Goal: Transaction & Acquisition: Purchase product/service

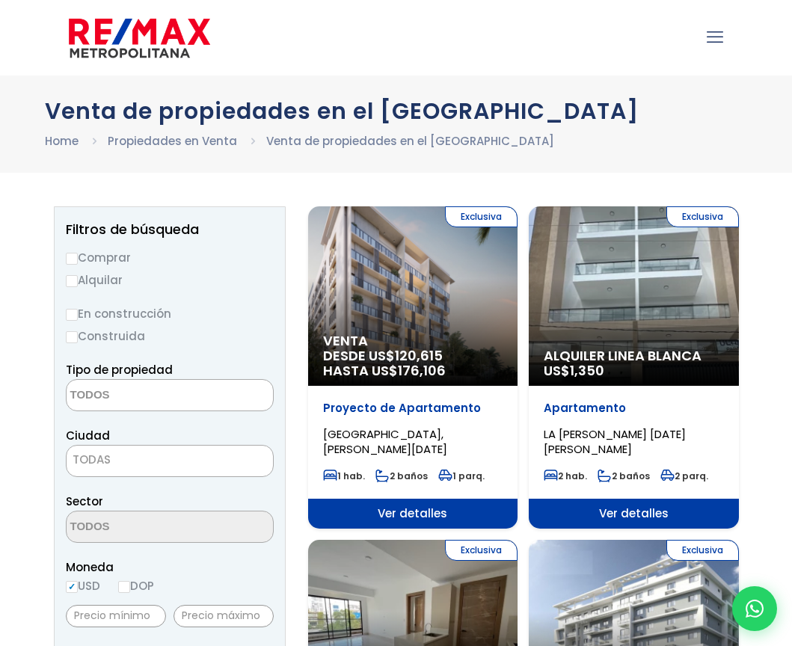
scroll to position [116, 0]
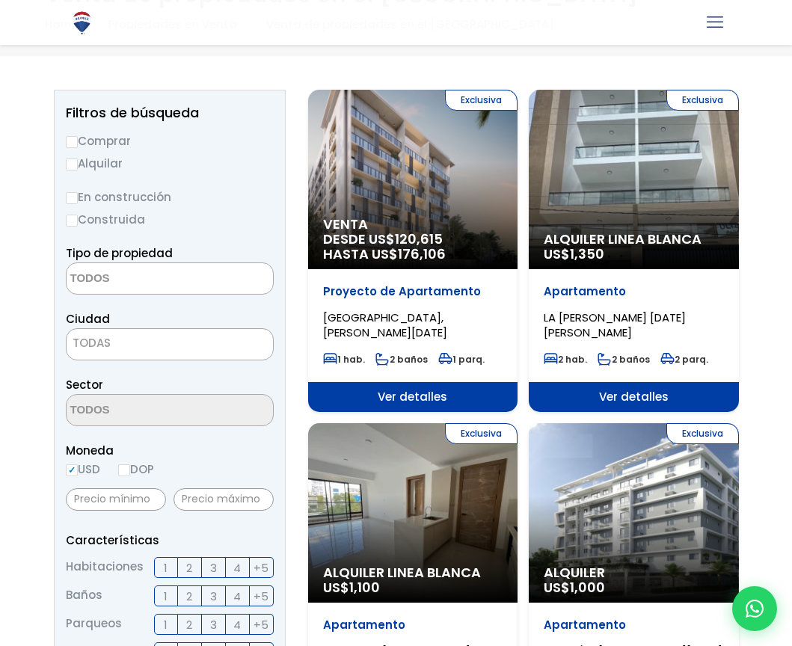
click at [99, 268] on textarea "Search" at bounding box center [139, 279] width 145 height 32
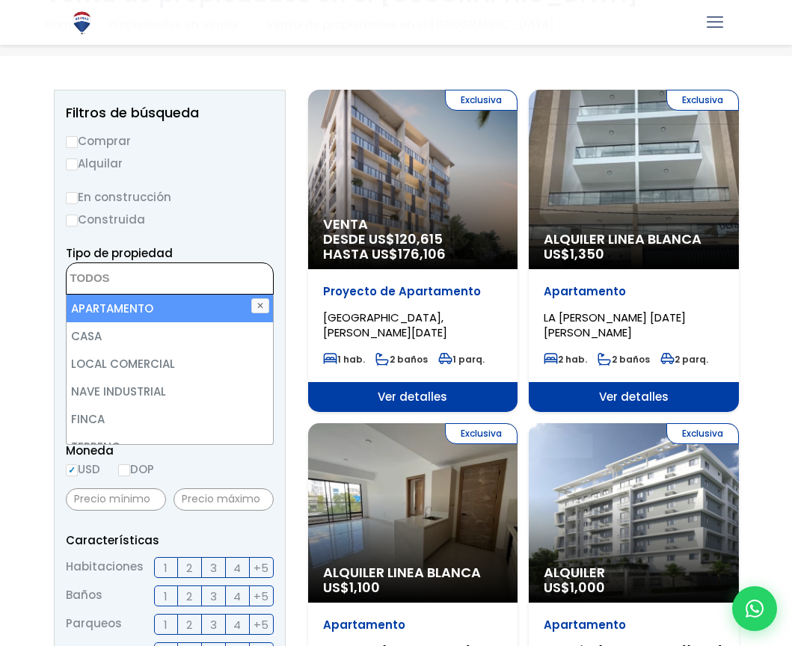
click at [102, 314] on li "APARTAMENTO" at bounding box center [170, 309] width 206 height 28
select select "apartment"
click at [78, 278] on span "×" at bounding box center [77, 274] width 7 height 13
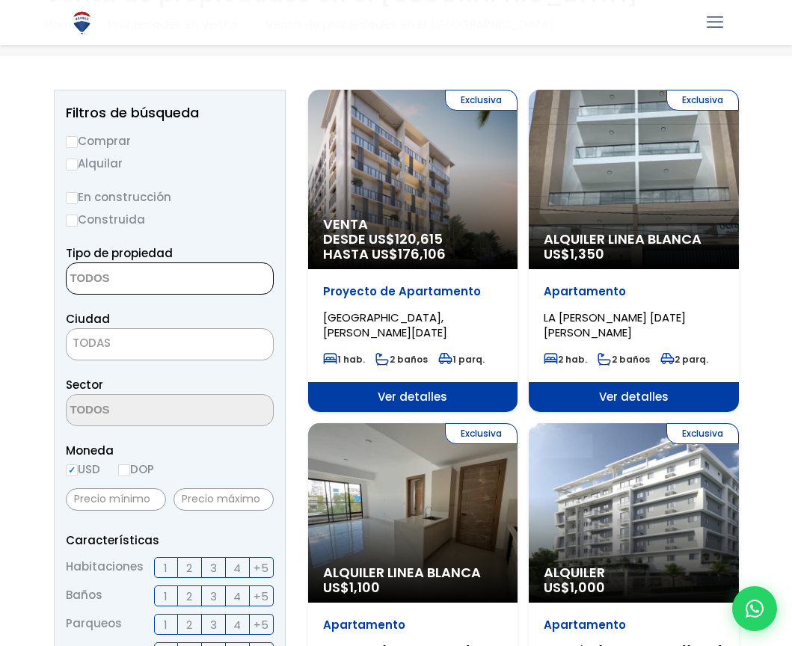
click at [93, 281] on textarea "Search" at bounding box center [139, 279] width 145 height 32
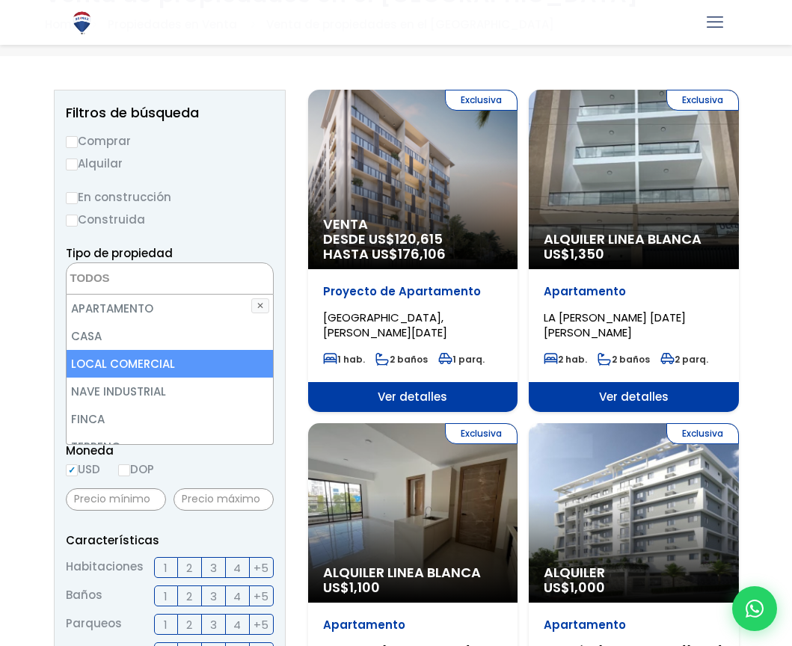
click at [114, 362] on li "LOCAL COMERCIAL" at bounding box center [170, 364] width 206 height 28
select select "comercial+site"
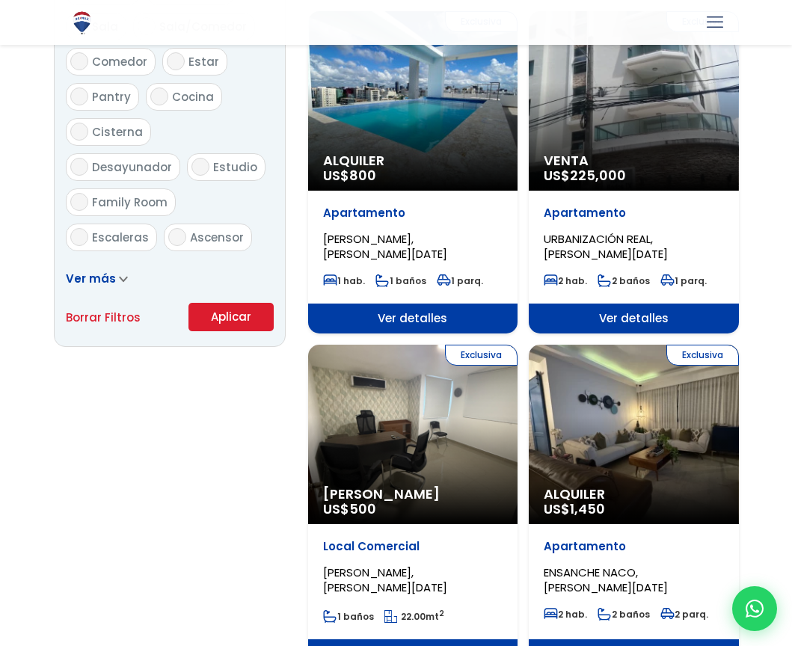
scroll to position [854, 0]
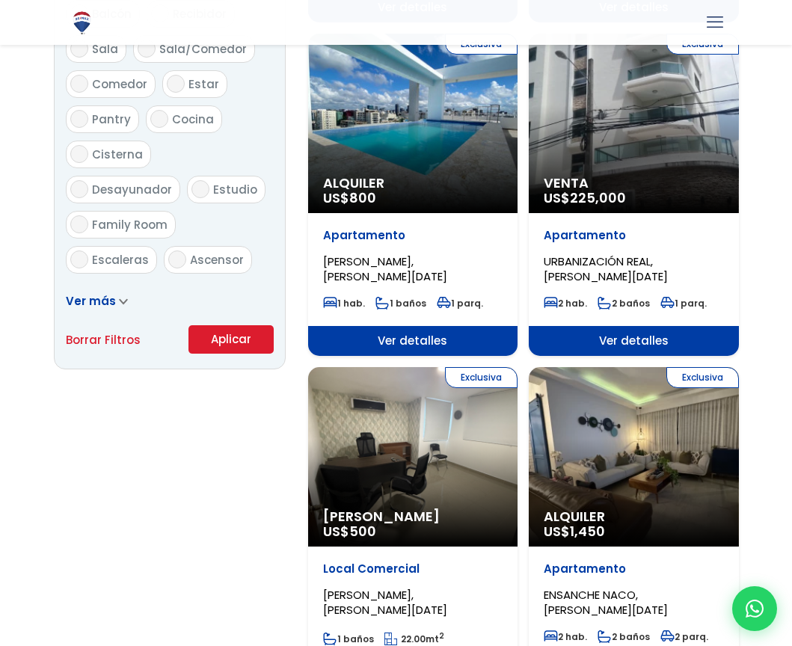
click at [217, 353] on button "Aplicar" at bounding box center [230, 339] width 85 height 28
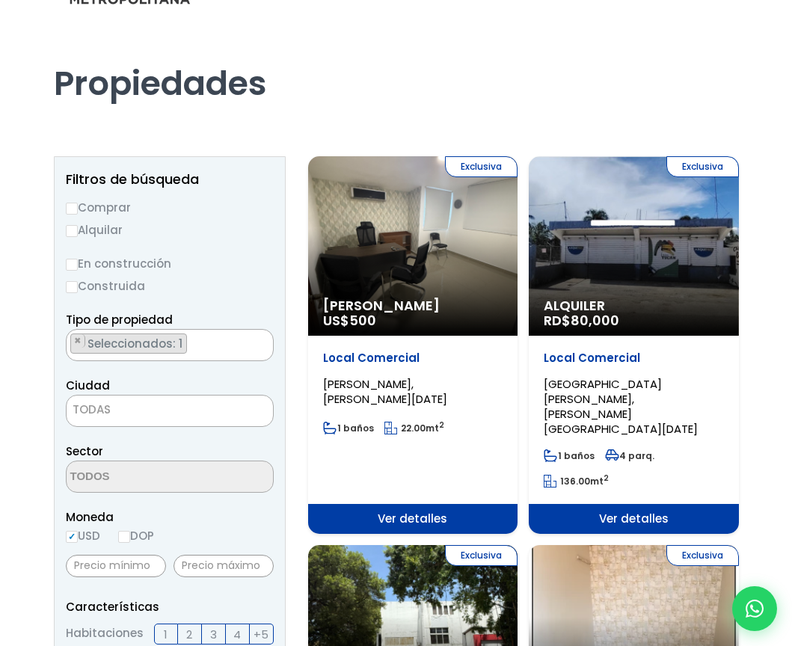
scroll to position [37, 0]
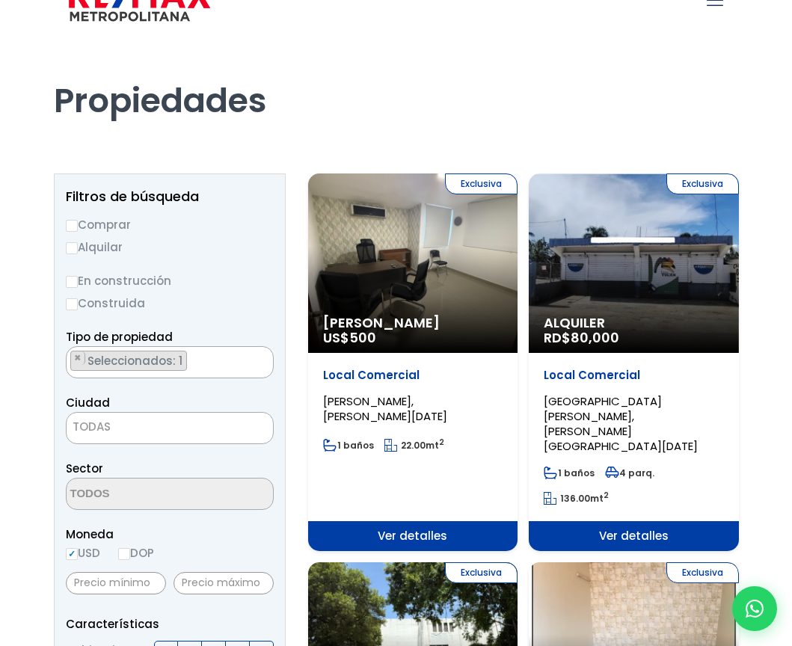
click at [79, 223] on label "Comprar" at bounding box center [170, 224] width 208 height 19
click at [78, 223] on input "Comprar" at bounding box center [72, 226] width 12 height 12
radio input "true"
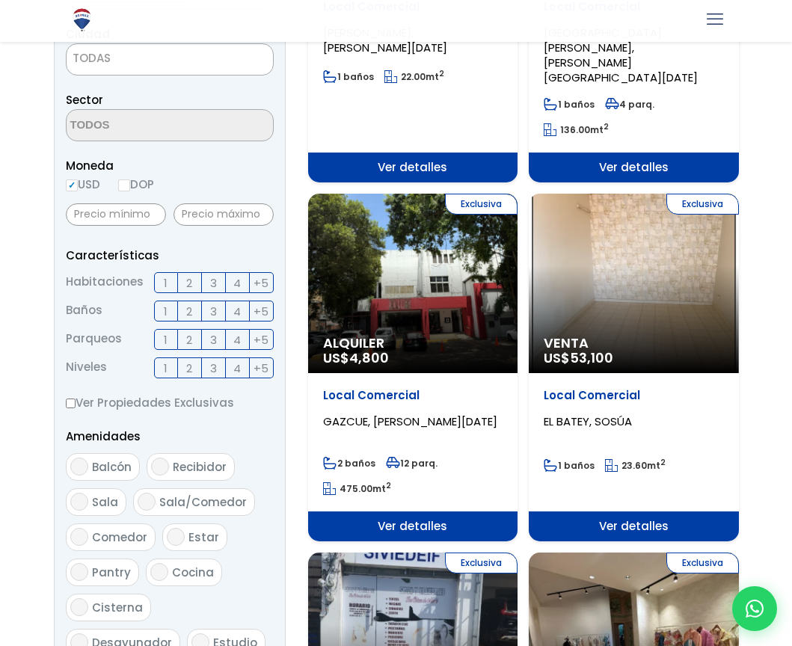
scroll to position [603, 0]
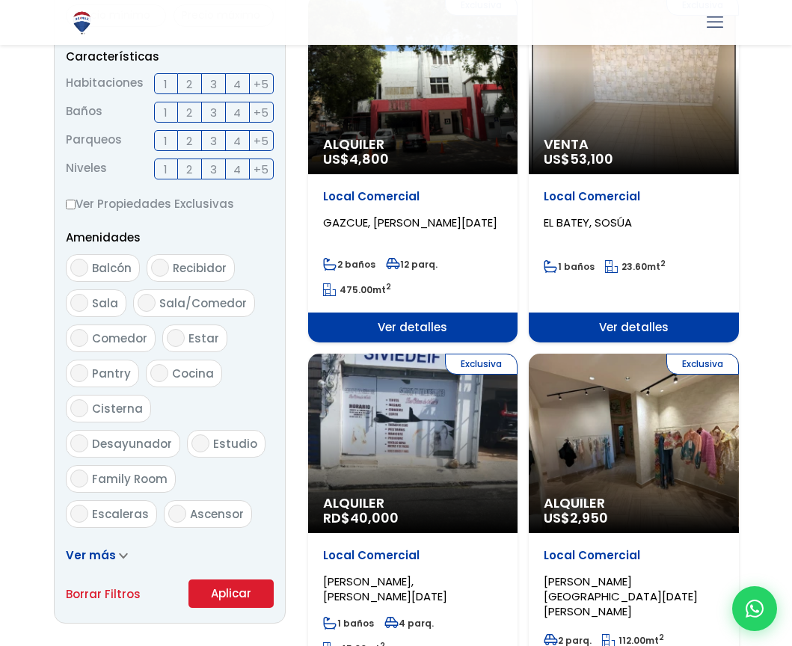
click at [220, 597] on button "Aplicar" at bounding box center [230, 593] width 85 height 28
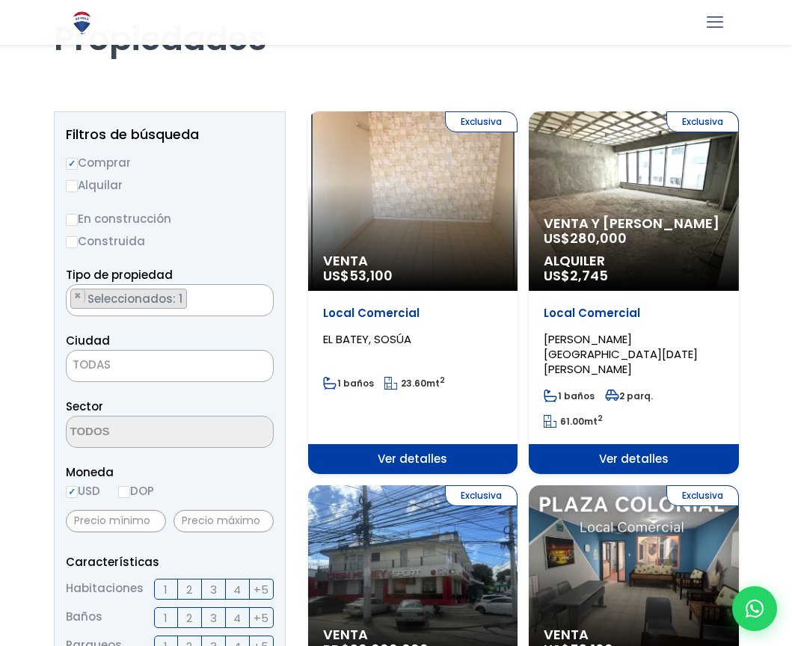
scroll to position [96, 0]
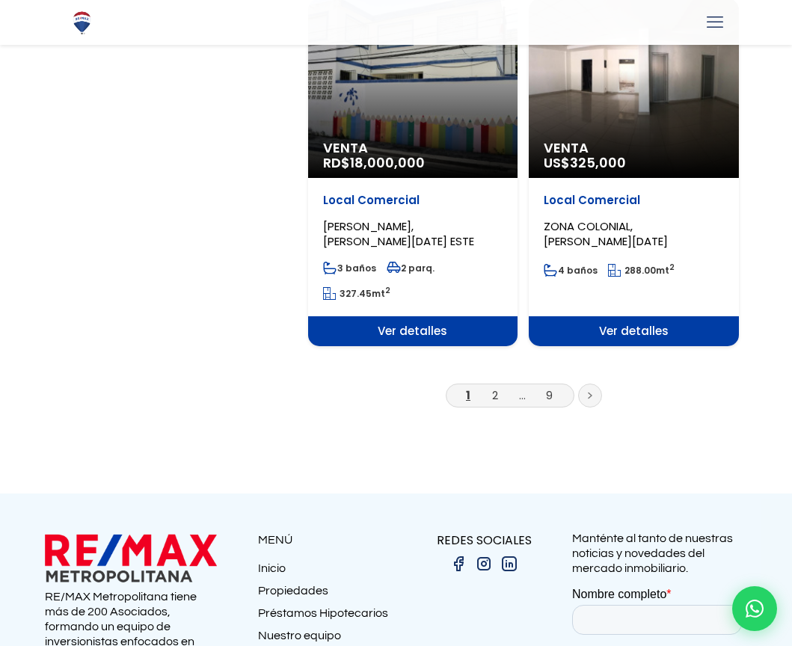
scroll to position [2761, 0]
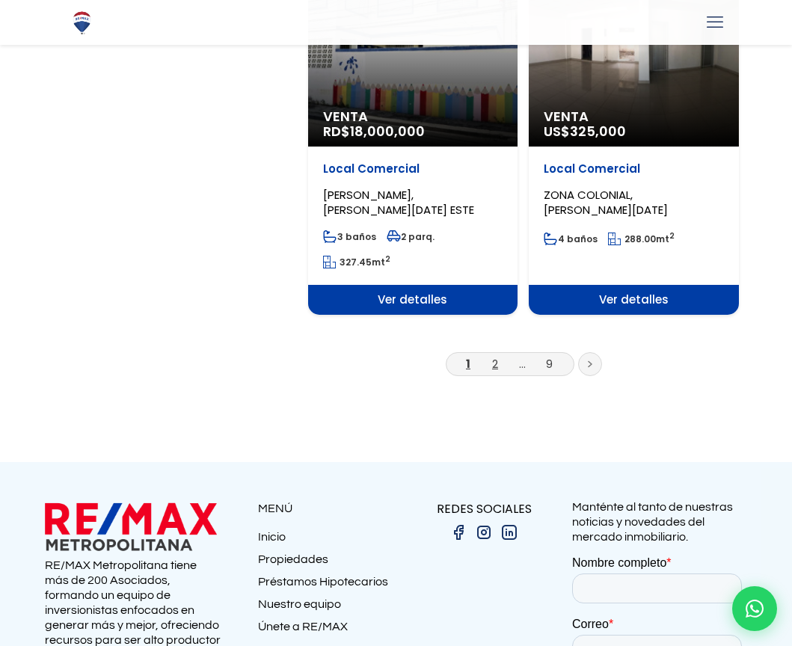
click at [492, 356] on link "2" at bounding box center [495, 364] width 6 height 16
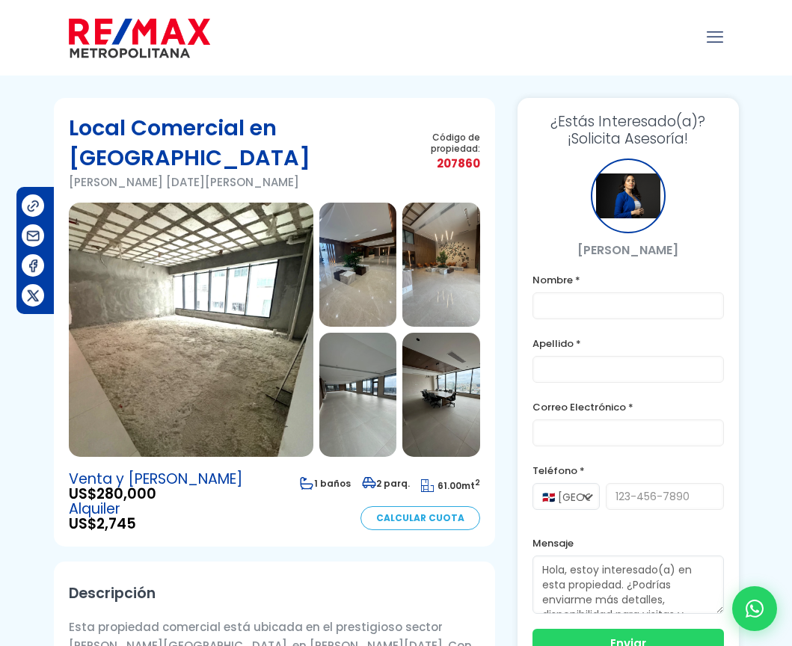
click at [176, 362] on img at bounding box center [191, 330] width 244 height 254
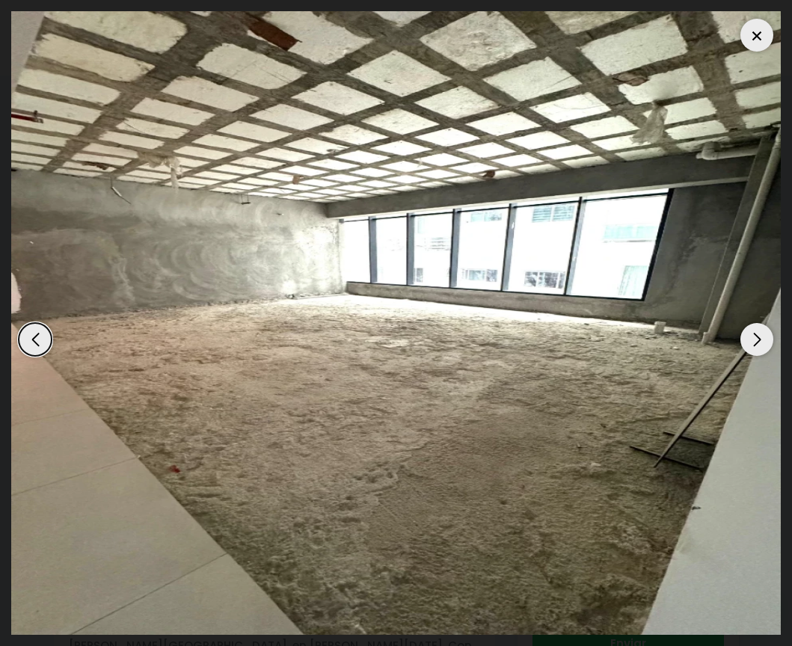
click at [749, 325] on div "Next slide" at bounding box center [756, 339] width 33 height 33
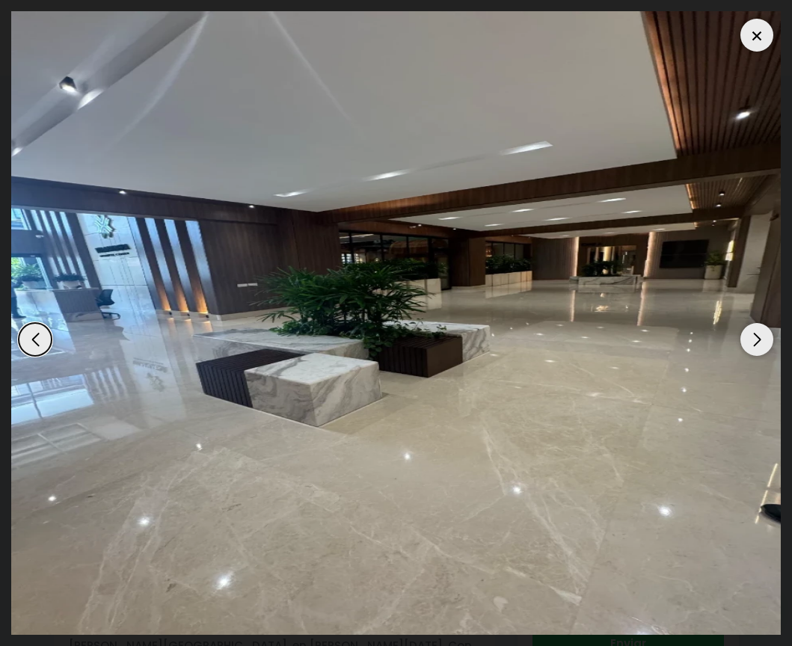
click at [757, 347] on div "Next slide" at bounding box center [756, 339] width 33 height 33
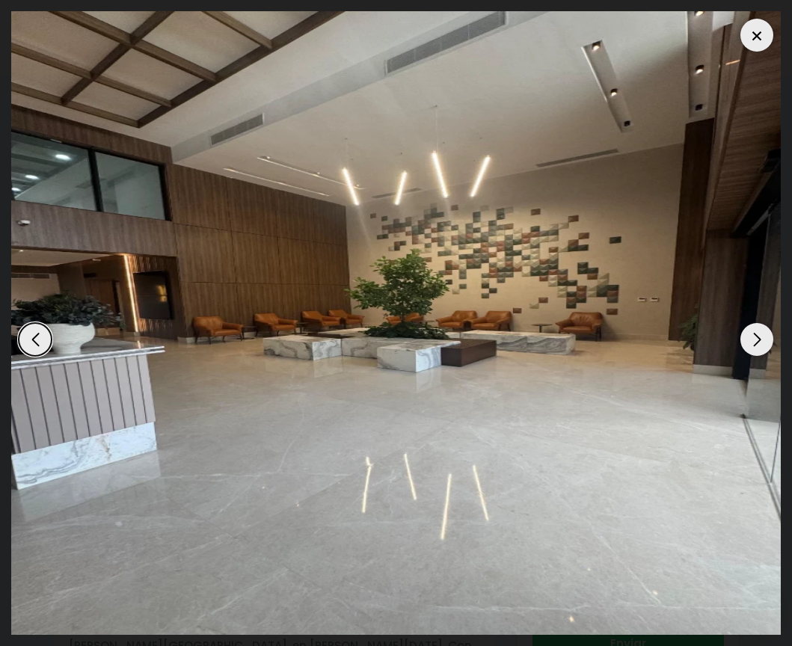
click at [757, 347] on div "Next slide" at bounding box center [756, 339] width 33 height 33
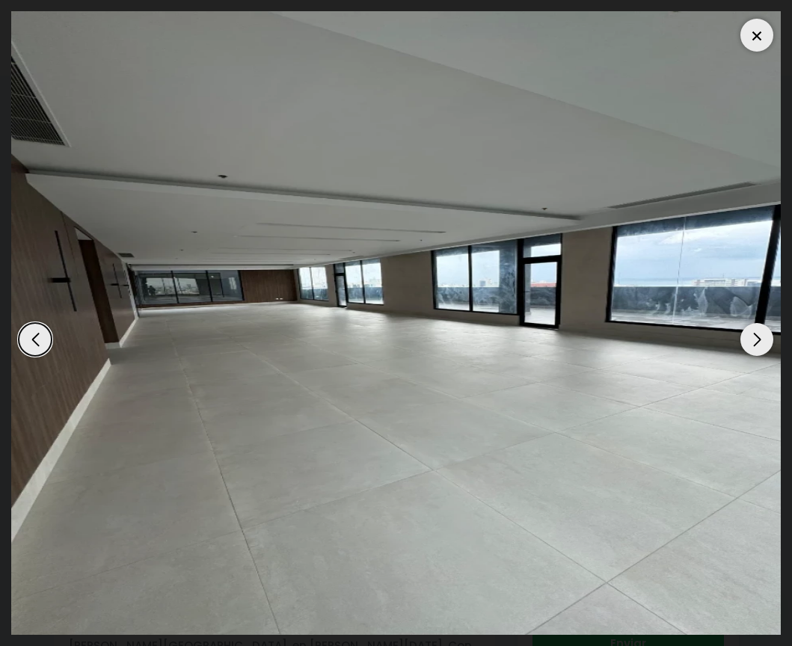
click at [757, 347] on div "Next slide" at bounding box center [756, 339] width 33 height 33
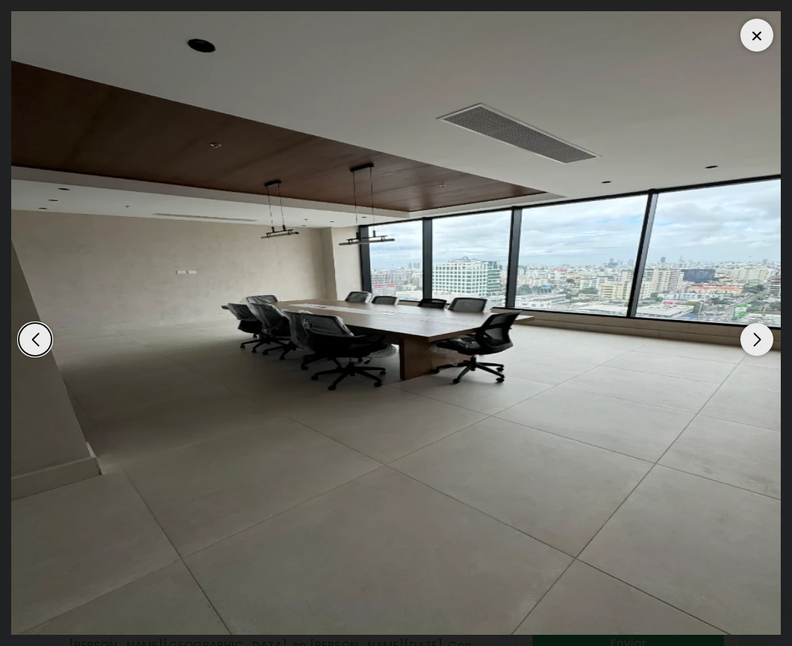
click at [757, 347] on div "Next slide" at bounding box center [756, 339] width 33 height 33
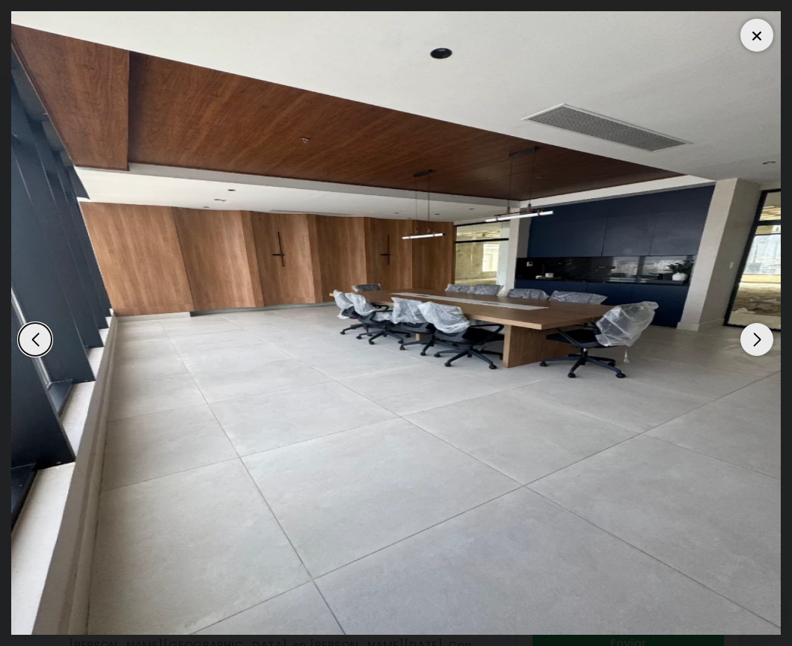
click at [757, 347] on div "Next slide" at bounding box center [756, 339] width 33 height 33
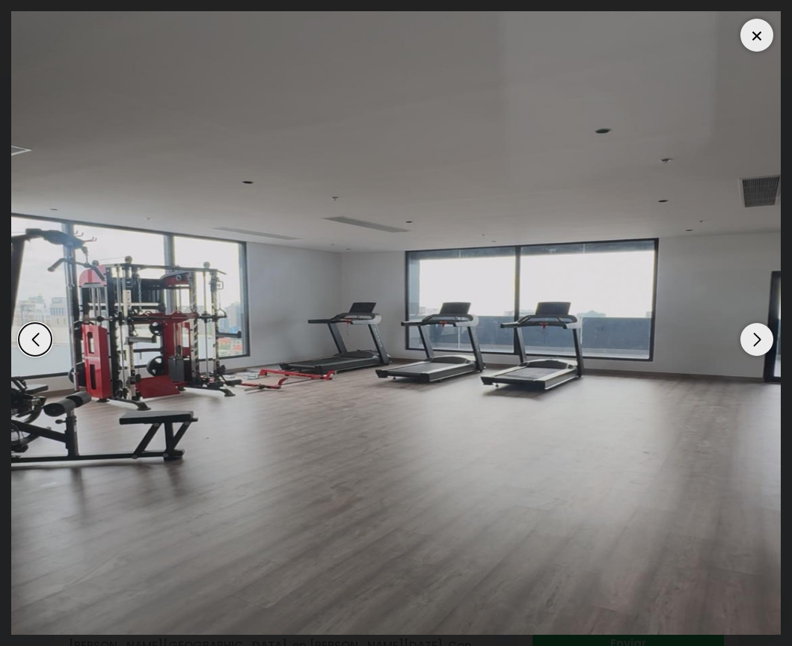
click at [757, 347] on div "Next slide" at bounding box center [756, 339] width 33 height 33
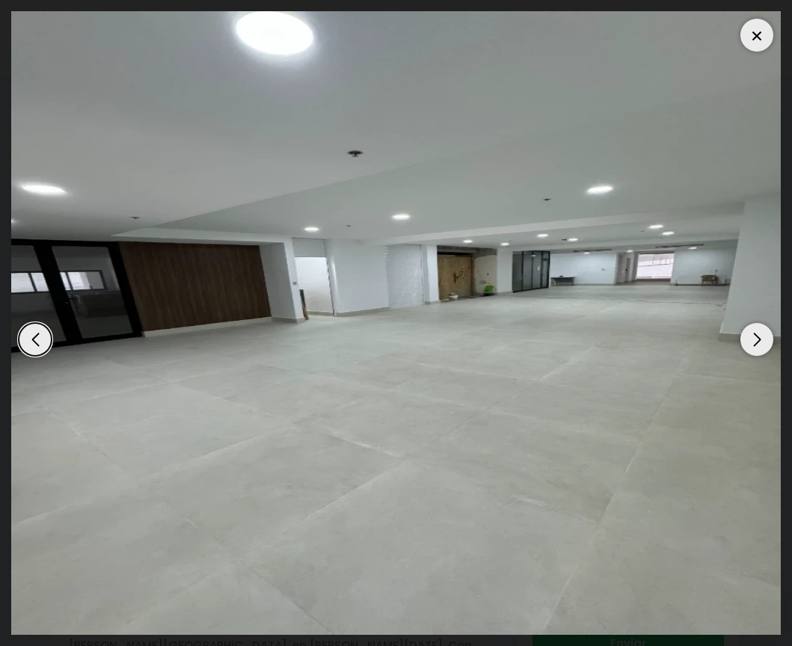
click at [757, 347] on div "Next slide" at bounding box center [756, 339] width 33 height 33
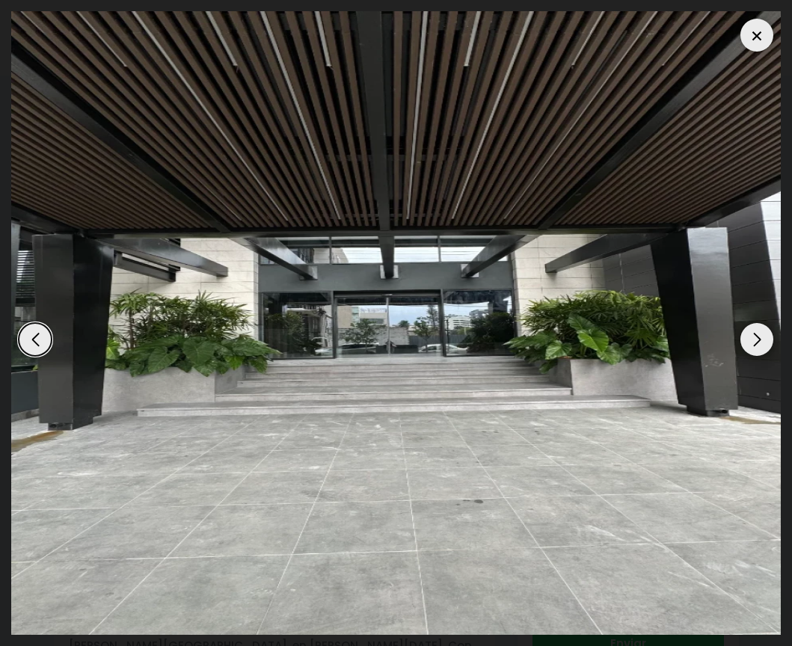
click at [757, 347] on div "Next slide" at bounding box center [756, 339] width 33 height 33
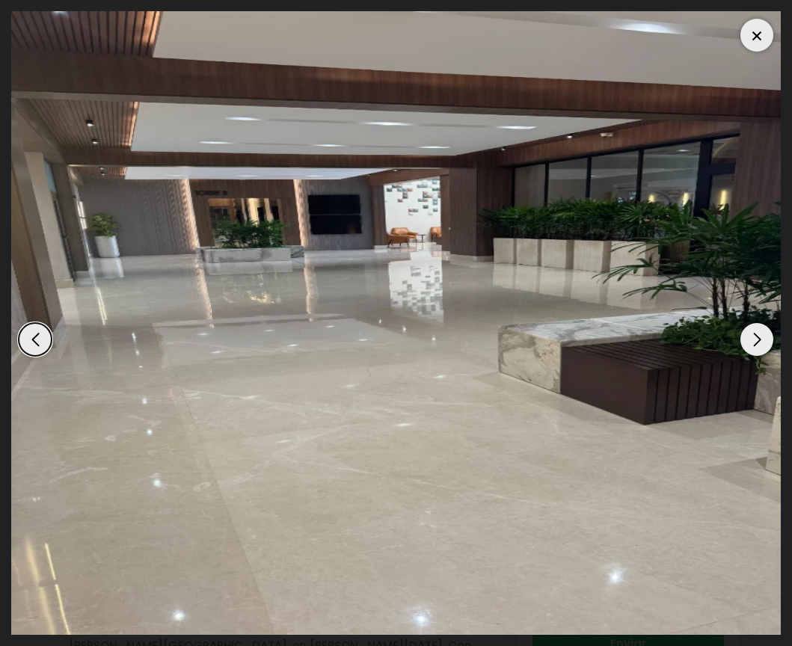
click at [757, 347] on div "Next slide" at bounding box center [756, 339] width 33 height 33
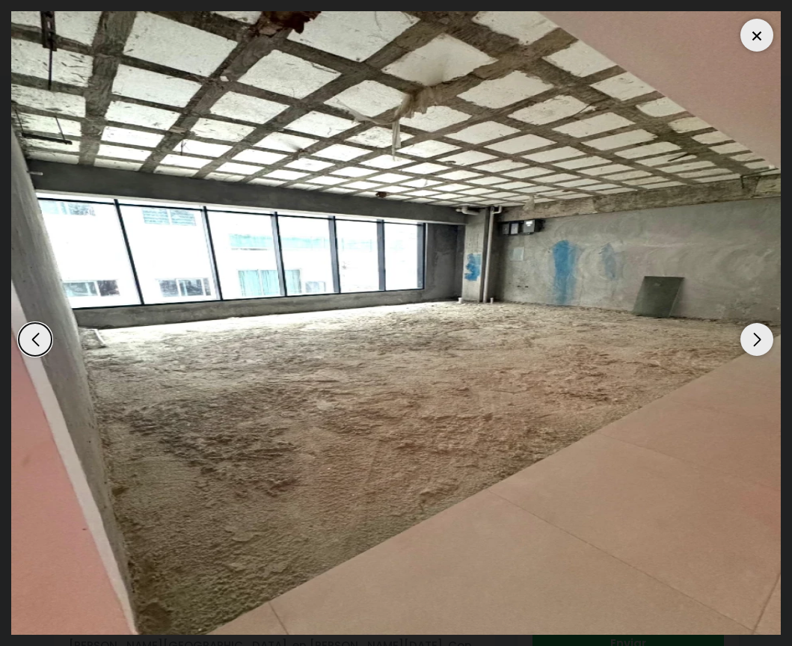
click at [757, 347] on div "Next slide" at bounding box center [756, 339] width 33 height 33
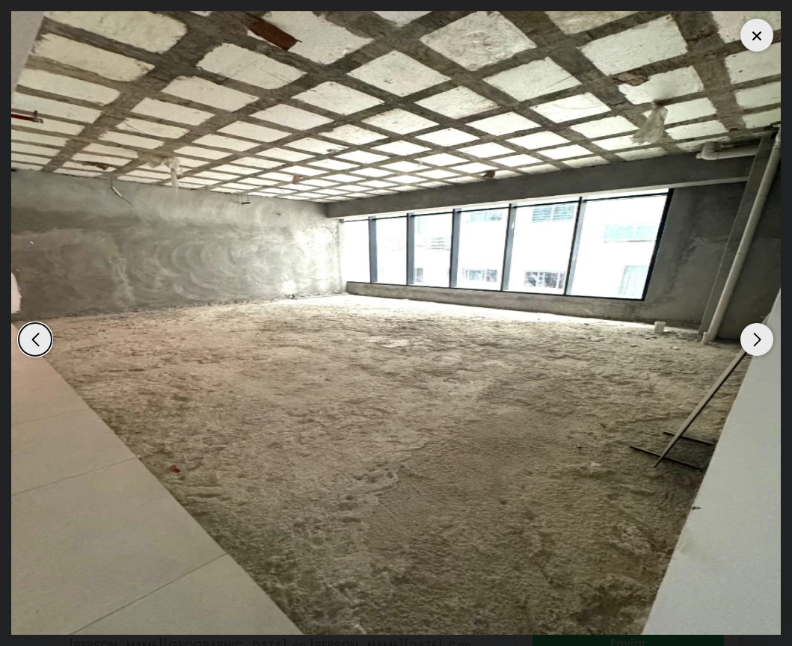
click at [757, 347] on div "Next slide" at bounding box center [756, 339] width 33 height 33
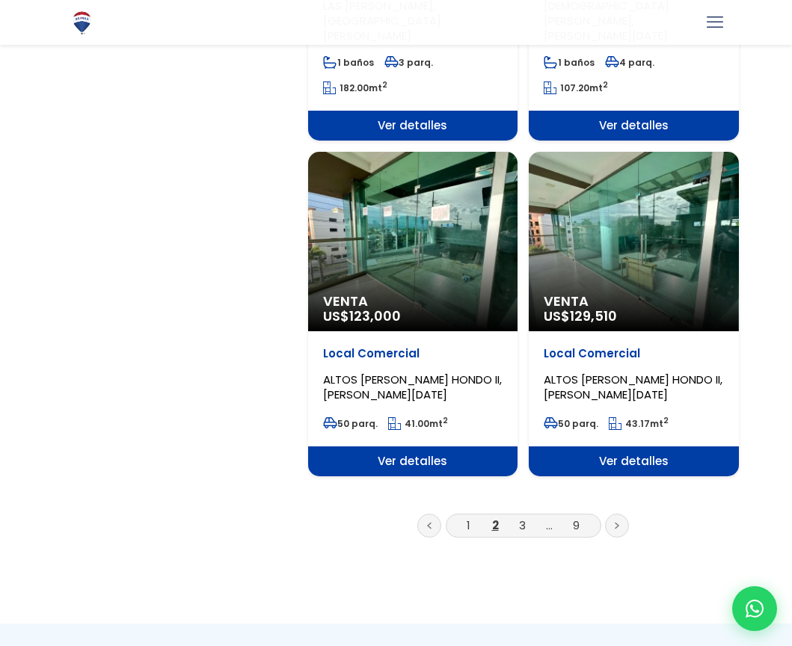
scroll to position [2638, 0]
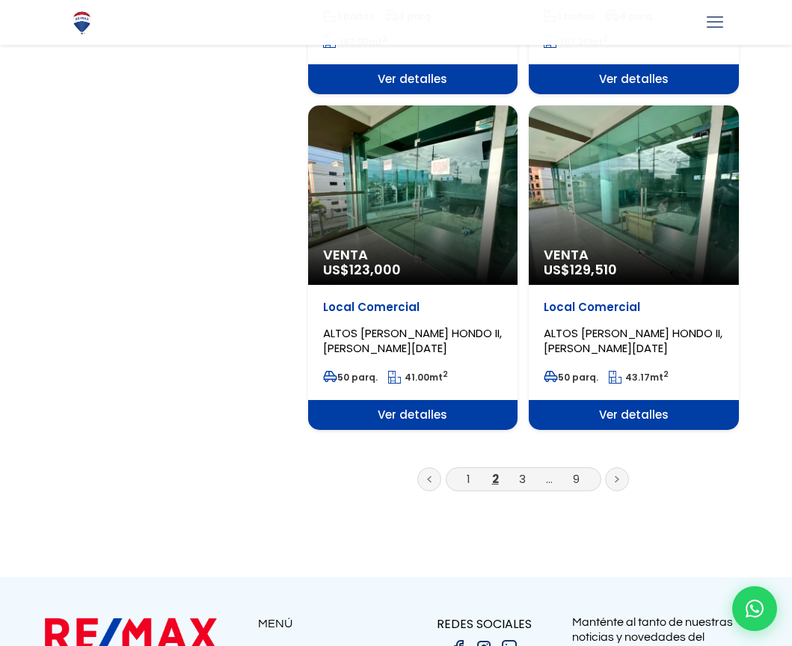
click at [514, 469] on li "3" at bounding box center [522, 478] width 24 height 19
click at [526, 469] on li "3" at bounding box center [522, 478] width 24 height 19
click at [522, 471] on link "3" at bounding box center [522, 479] width 7 height 16
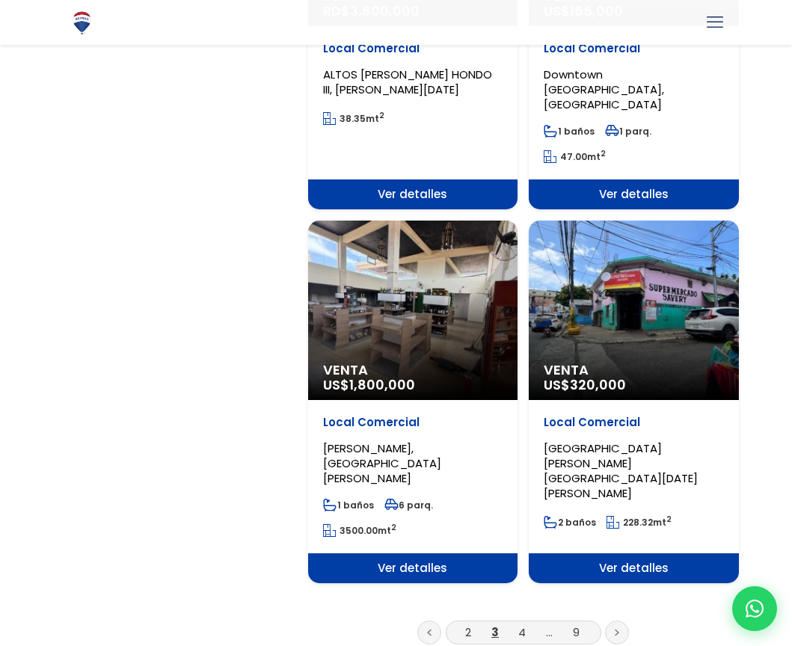
scroll to position [2528, 0]
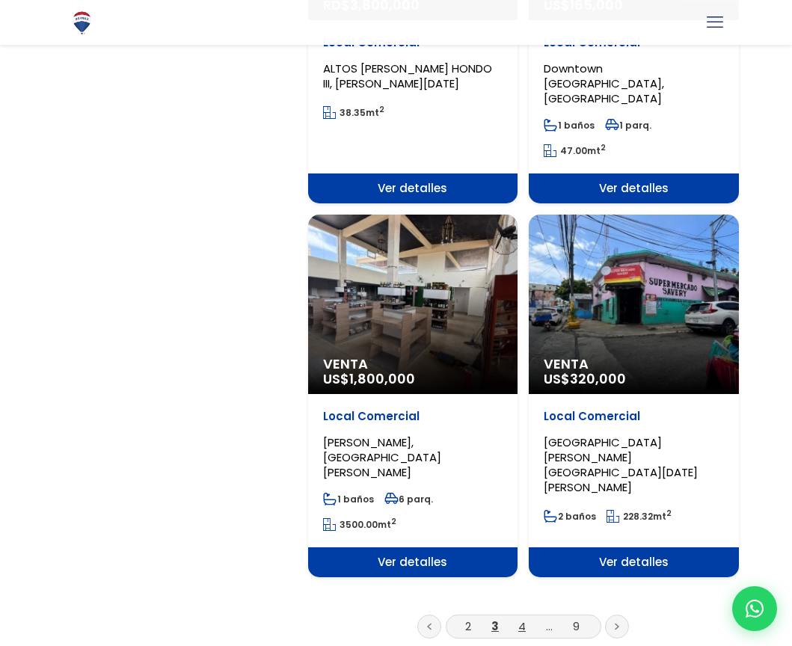
click at [520, 618] on link "4" at bounding box center [521, 626] width 7 height 16
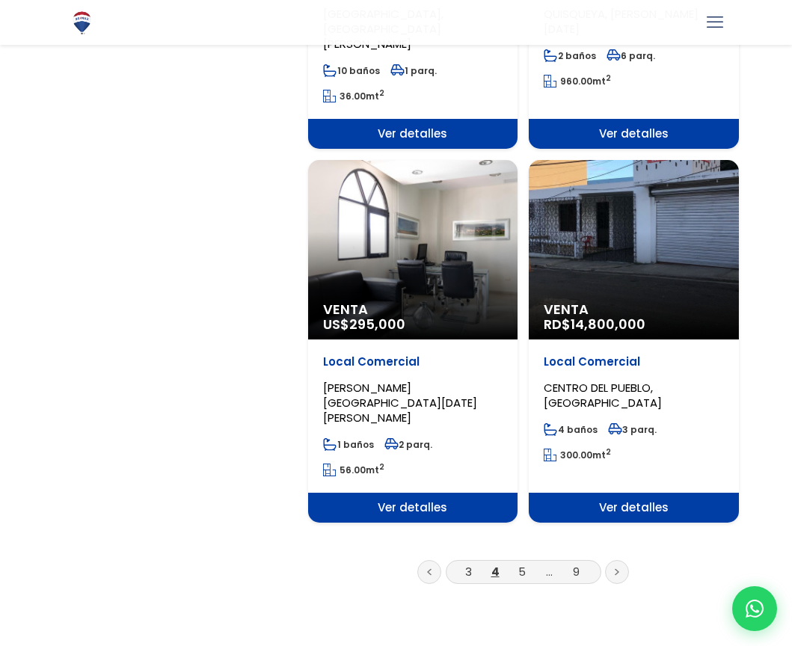
scroll to position [2723, 0]
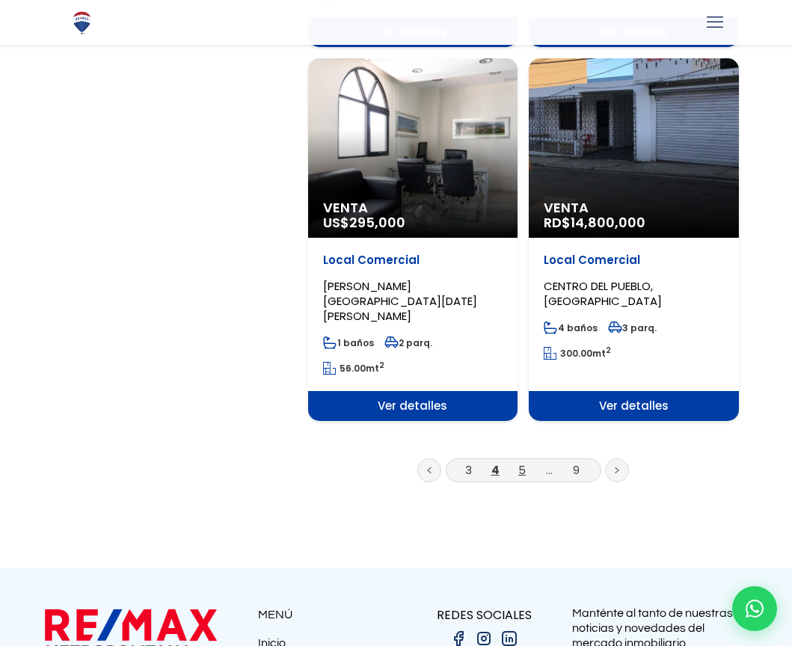
click at [518, 462] on link "5" at bounding box center [521, 470] width 7 height 16
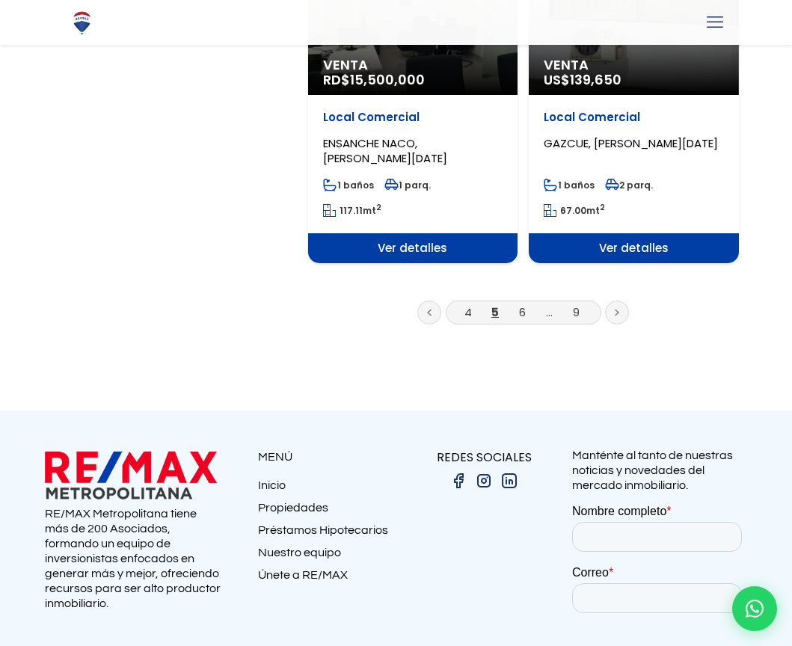
scroll to position [2848, 0]
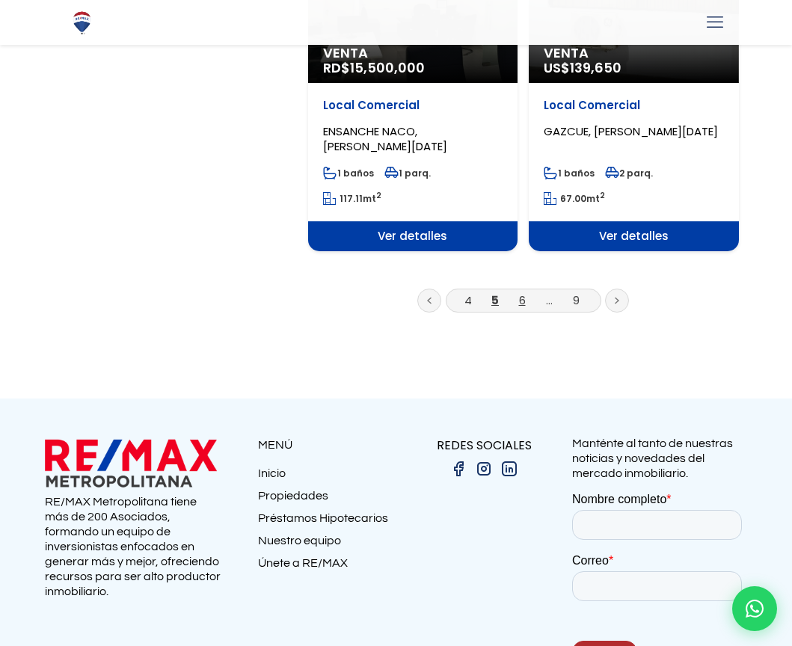
click at [521, 292] on link "6" at bounding box center [522, 300] width 7 height 16
